Goal: Find specific page/section: Find specific page/section

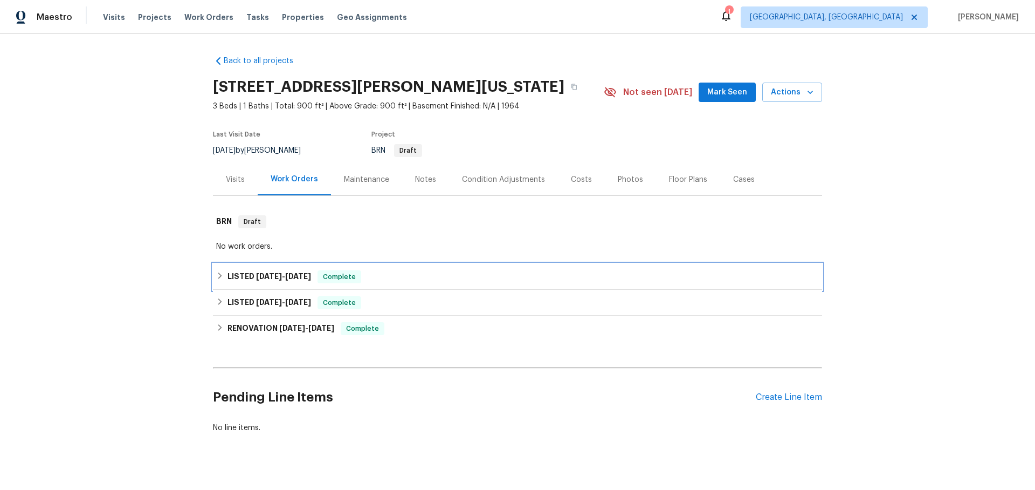
click at [222, 274] on icon at bounding box center [220, 276] width 8 height 8
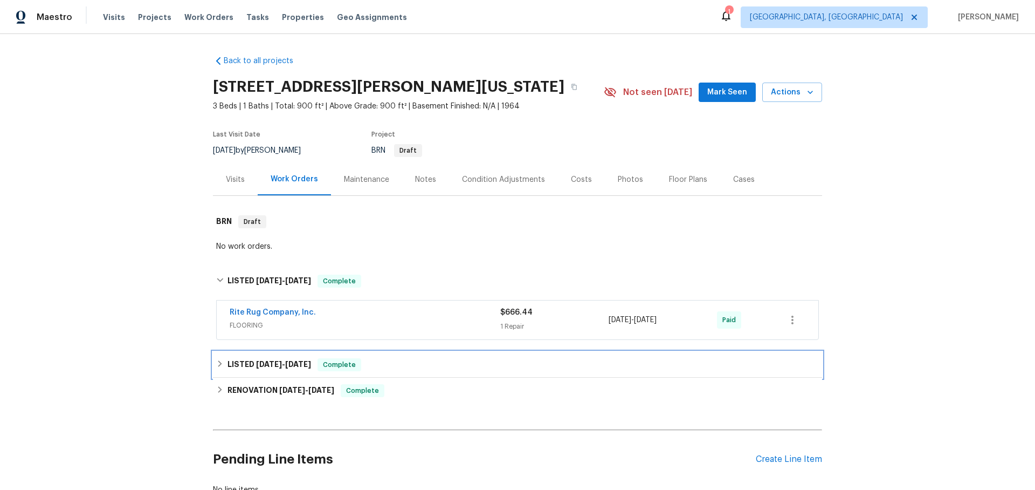
click at [222, 364] on icon at bounding box center [220, 364] width 8 height 8
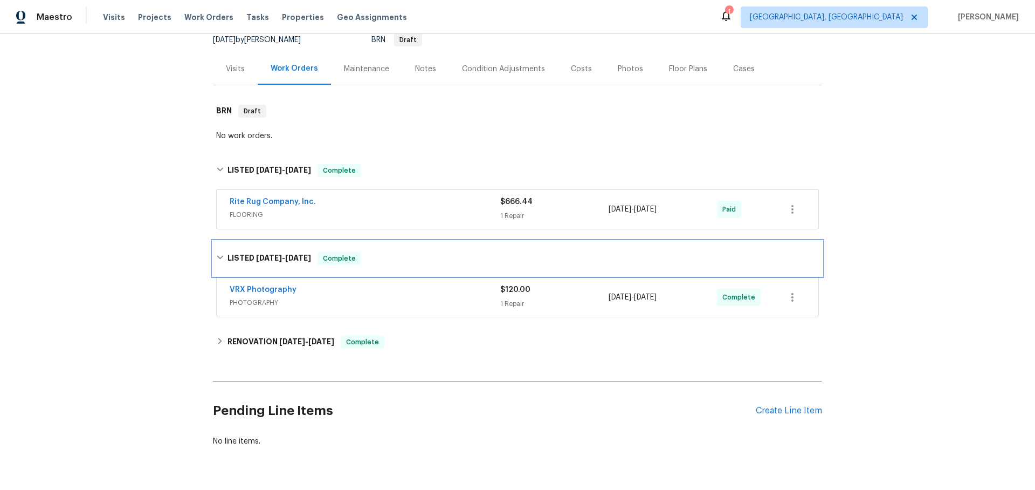
scroll to position [123, 0]
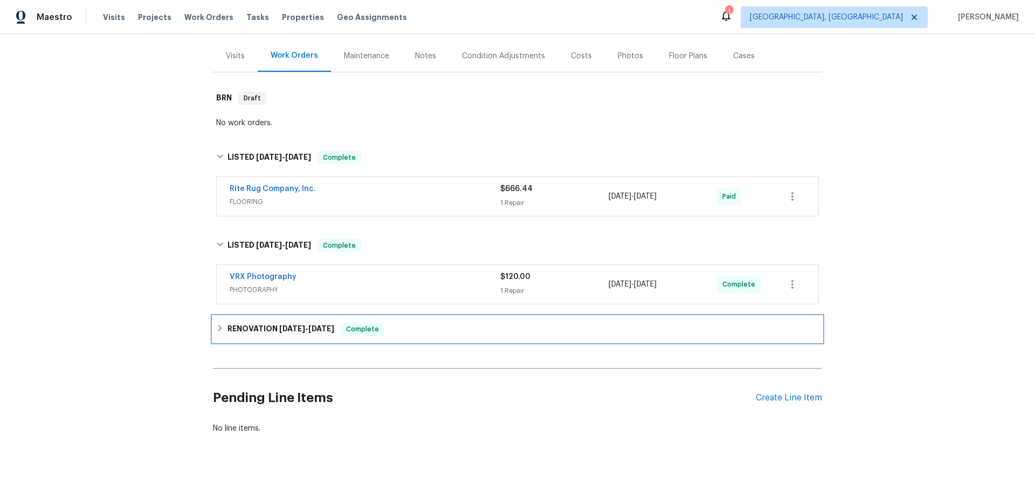
click at [219, 330] on icon at bounding box center [220, 328] width 4 height 6
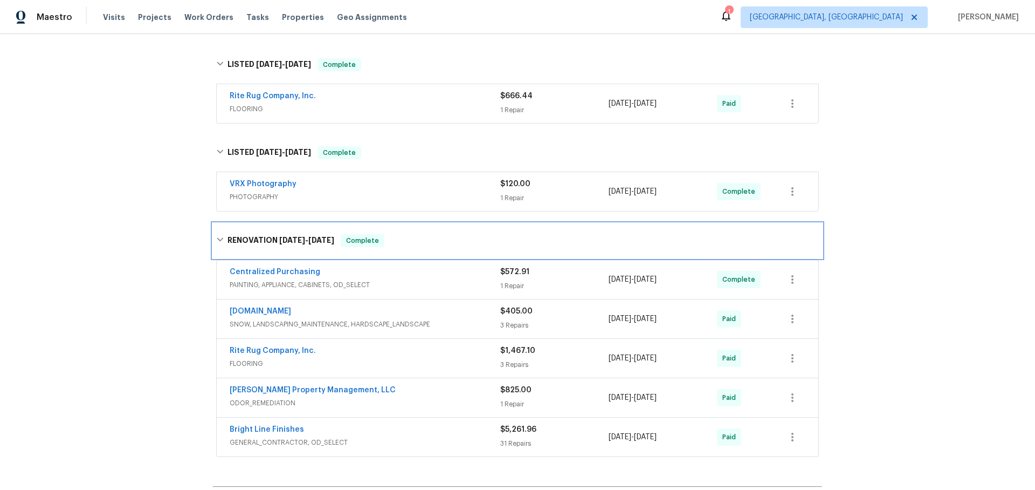
scroll to position [232, 0]
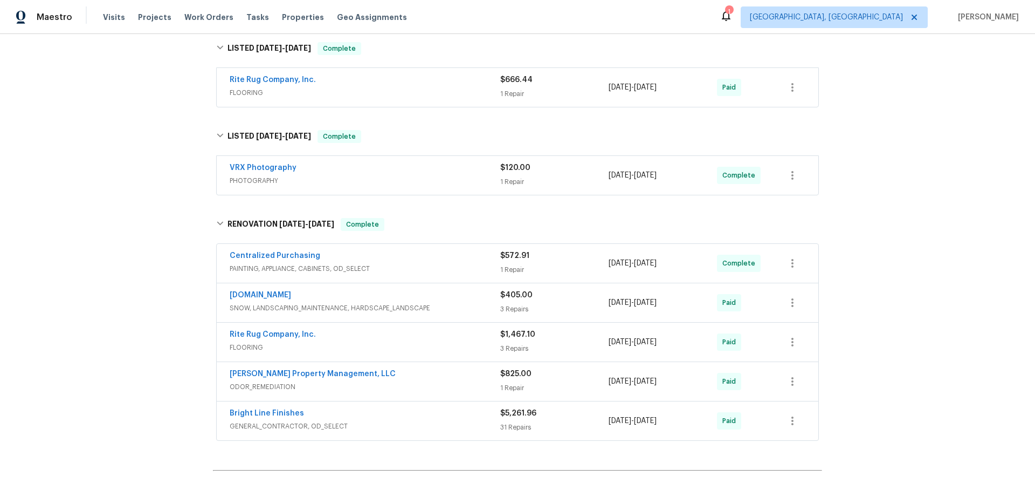
click at [359, 103] on div "Rite Rug Company, Inc. FLOORING $666.44 1 Repair [DATE] - [DATE] Paid" at bounding box center [518, 87] width 602 height 39
click at [409, 63] on div "LISTED [DATE] - [DATE] Complete" at bounding box center [517, 48] width 609 height 35
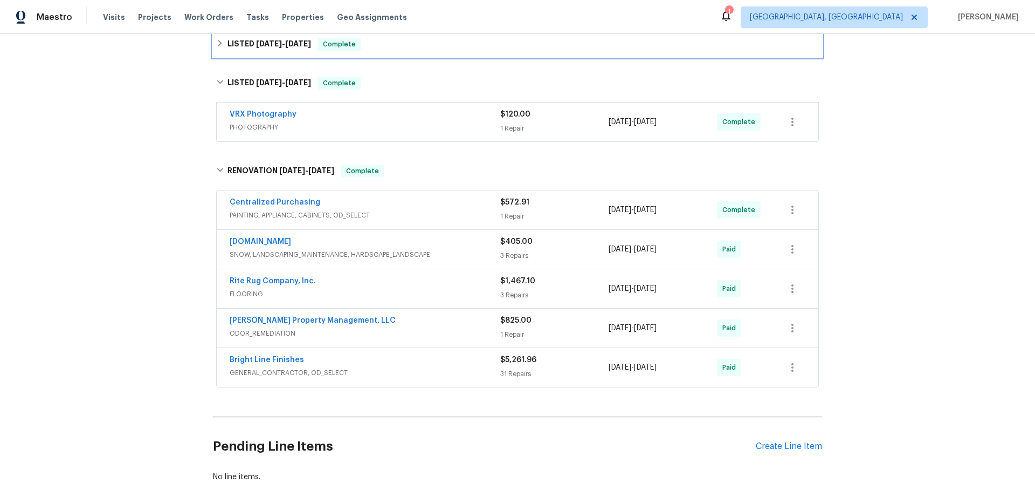
click at [389, 50] on div "LISTED [DATE] - [DATE] Complete" at bounding box center [517, 44] width 603 height 13
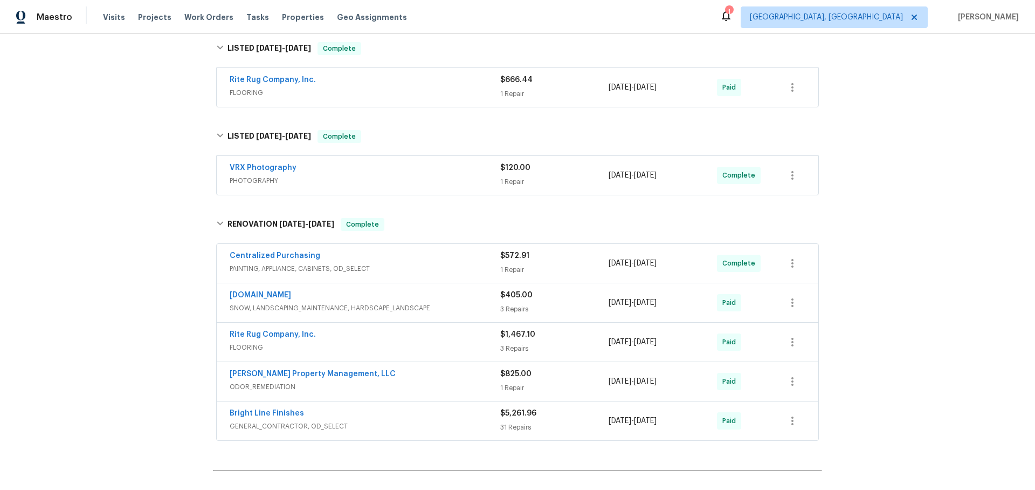
click at [389, 84] on div "Rite Rug Company, Inc." at bounding box center [365, 80] width 271 height 13
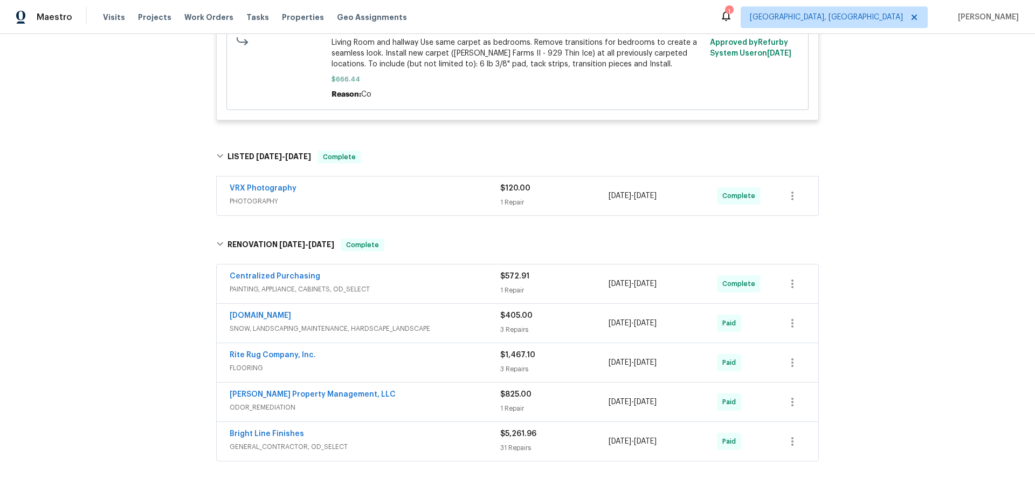
scroll to position [496, 0]
click at [403, 190] on div "VRX Photography" at bounding box center [365, 187] width 271 height 13
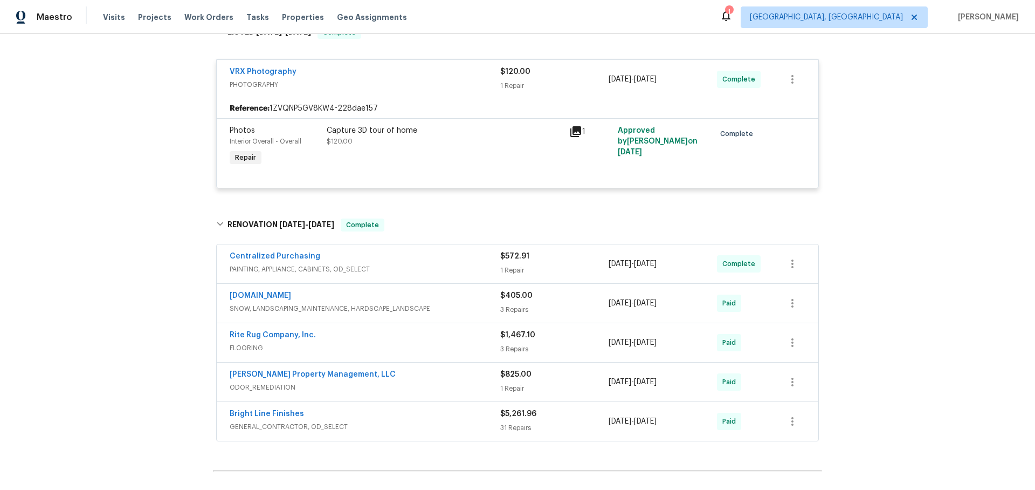
scroll to position [629, 0]
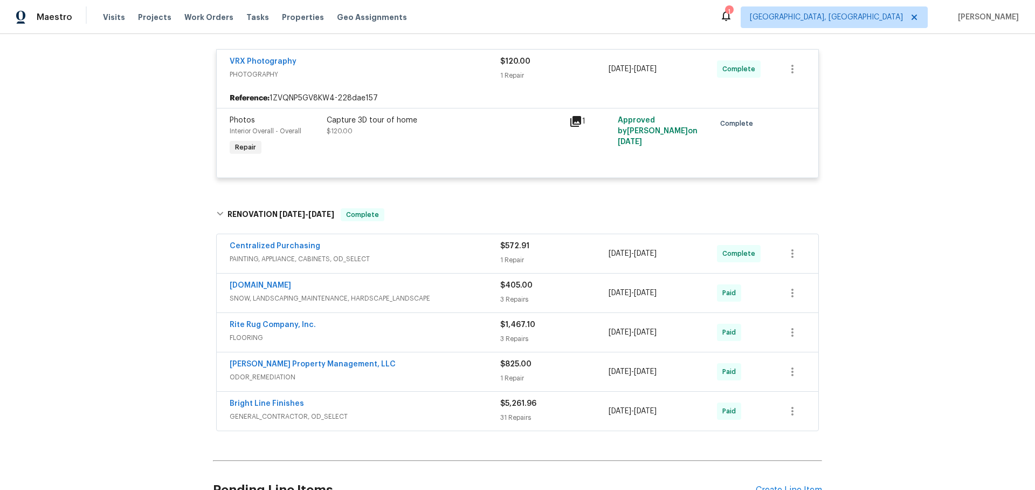
click at [404, 253] on div "Centralized Purchasing" at bounding box center [365, 247] width 271 height 13
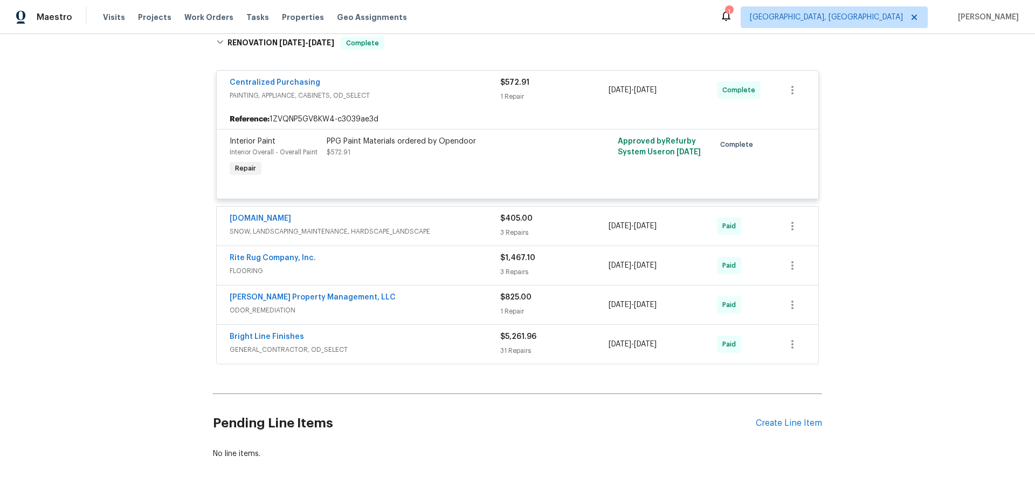
scroll to position [801, 0]
click at [484, 225] on div "[DOMAIN_NAME]" at bounding box center [365, 218] width 271 height 13
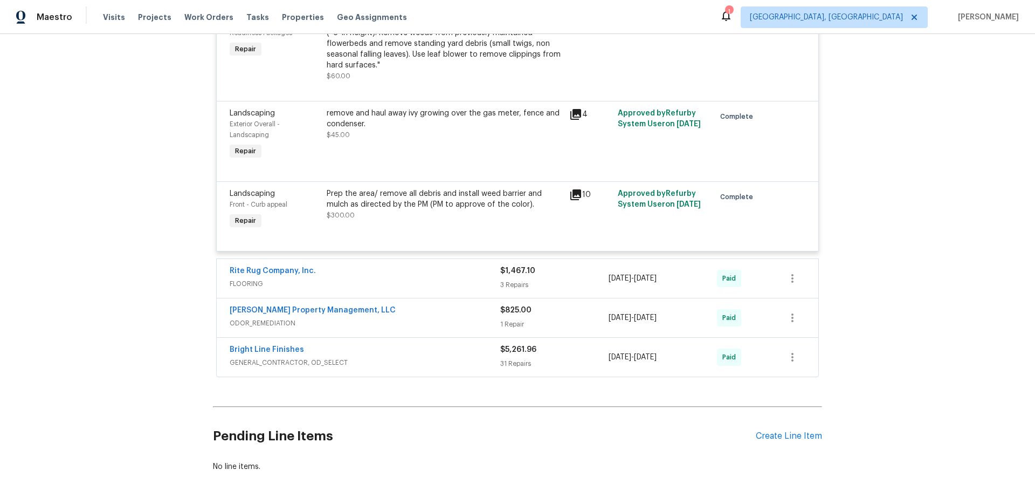
scroll to position [1071, 0]
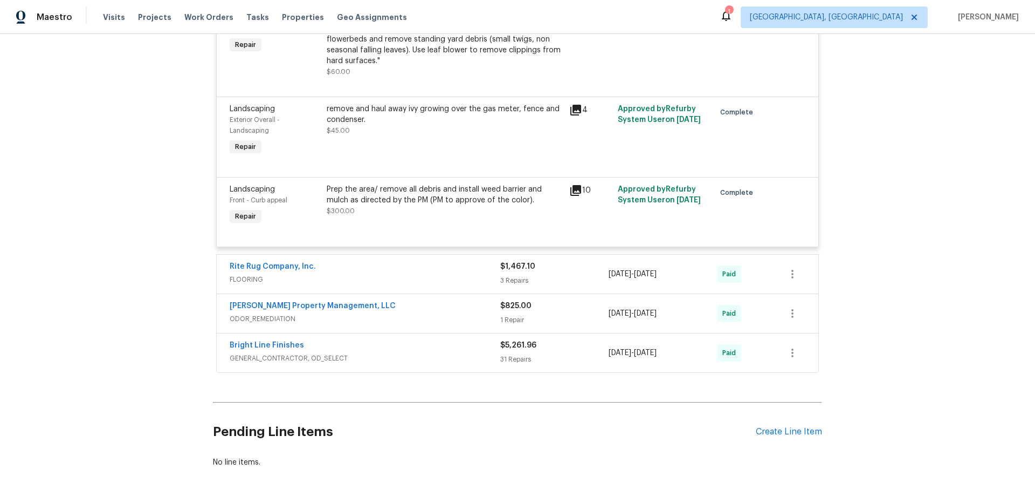
click at [430, 264] on div "Rite Rug Company, Inc." at bounding box center [365, 267] width 271 height 13
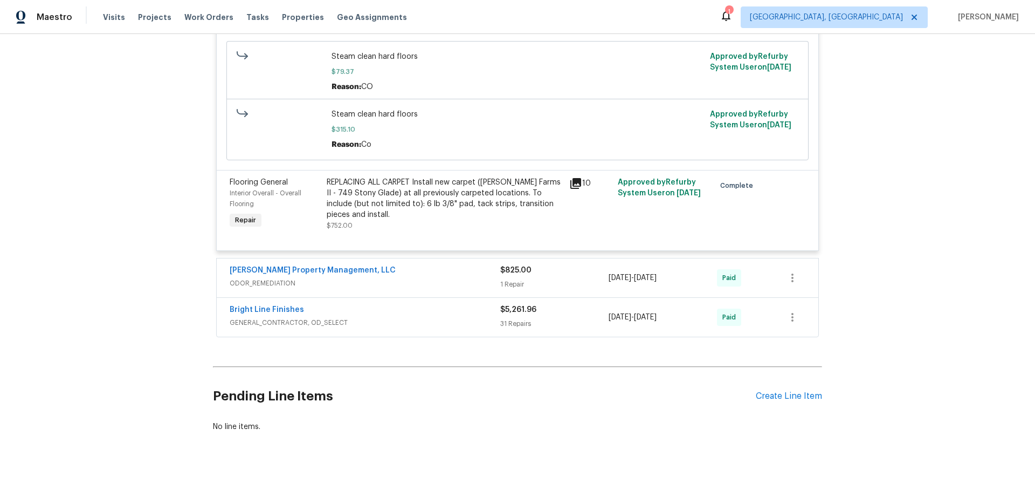
scroll to position [1689, 0]
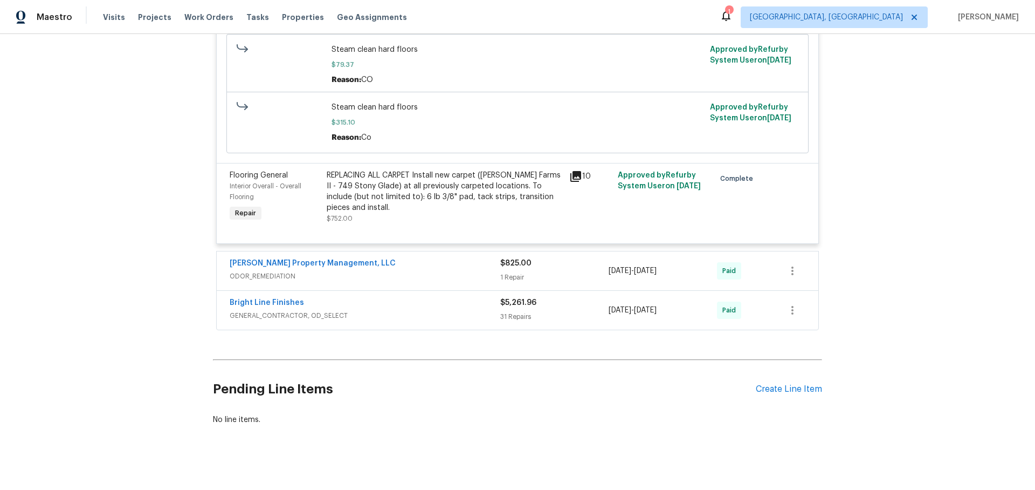
click at [408, 258] on div "[PERSON_NAME] Property Management, LLC" at bounding box center [365, 264] width 271 height 13
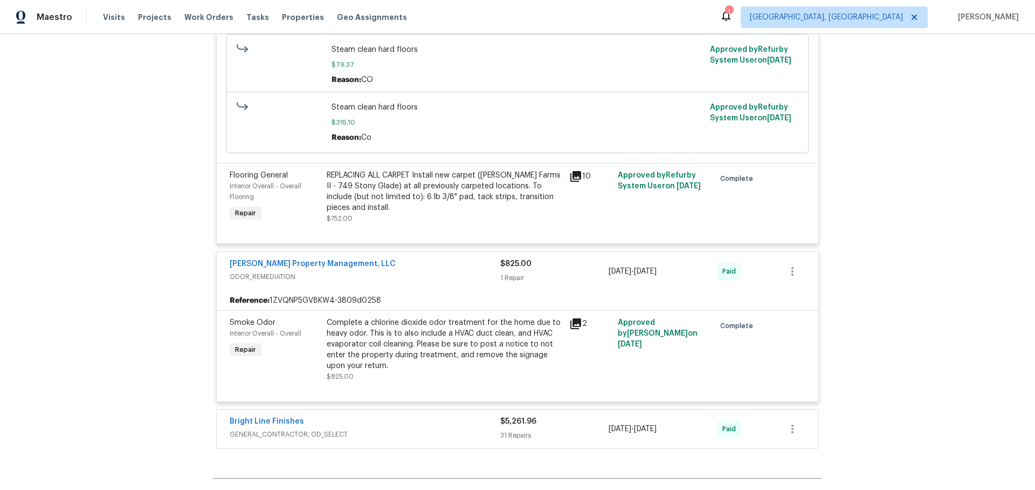
scroll to position [1767, 0]
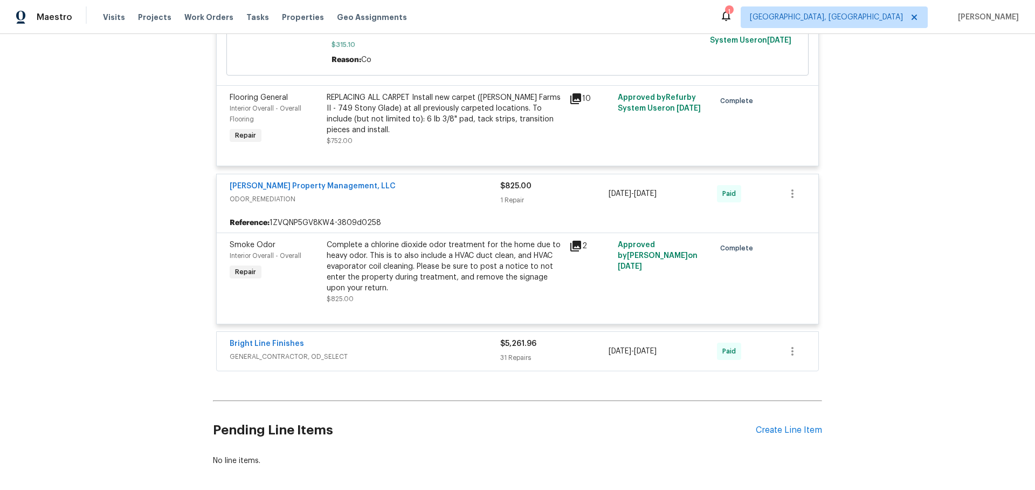
click at [403, 340] on div "Bright Line Finishes" at bounding box center [365, 344] width 271 height 13
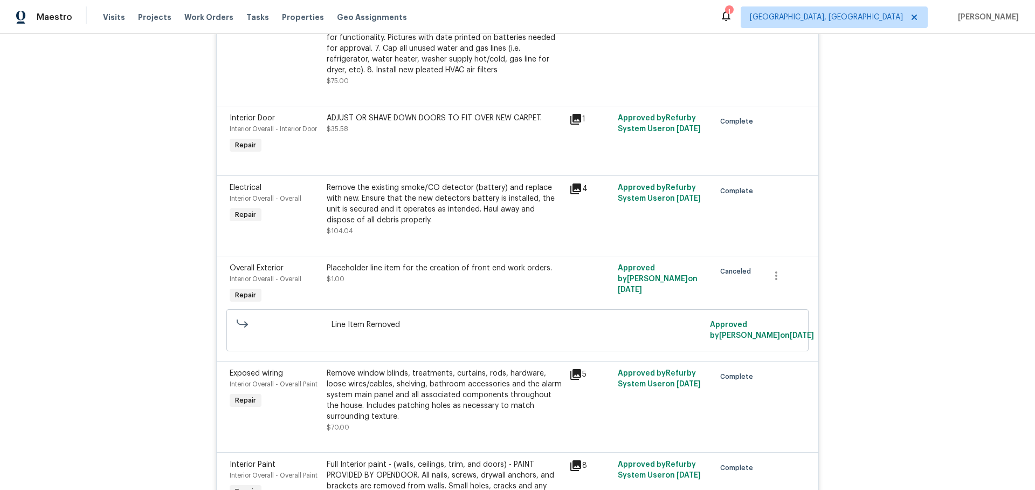
scroll to position [3478, 0]
